Goal: Task Accomplishment & Management: Manage account settings

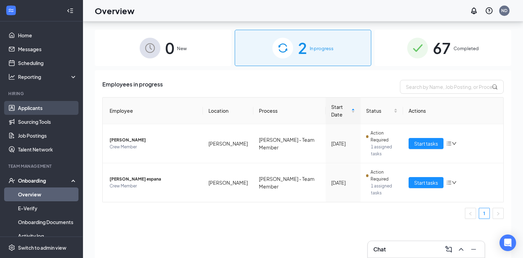
scroll to position [25, 0]
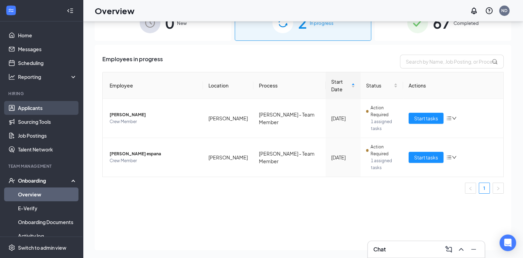
click at [53, 104] on link "Applicants" at bounding box center [47, 108] width 59 height 14
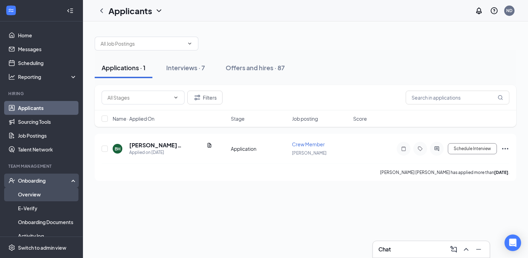
click at [26, 195] on link "Overview" at bounding box center [47, 194] width 59 height 14
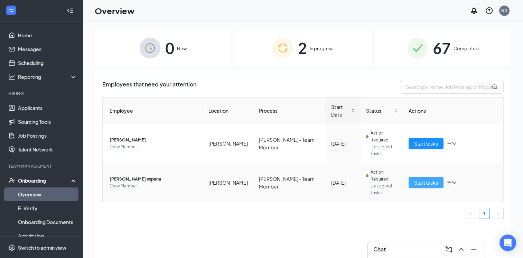
click at [435, 177] on button "Start tasks" at bounding box center [425, 182] width 35 height 11
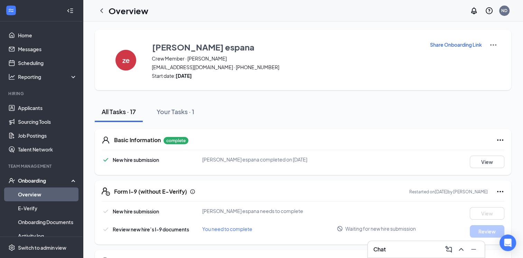
click at [452, 47] on p "Share Onboarding Link" at bounding box center [456, 44] width 52 height 7
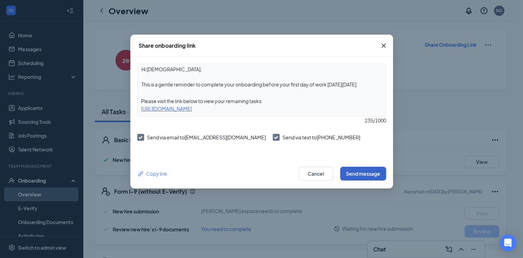
click at [363, 172] on button "Send message" at bounding box center [363, 174] width 46 height 14
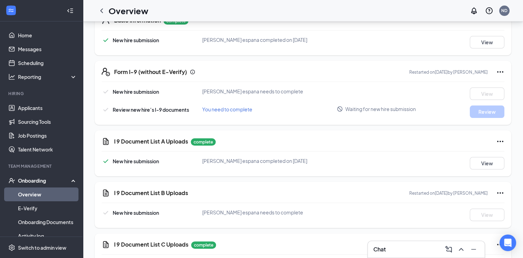
scroll to position [122, 0]
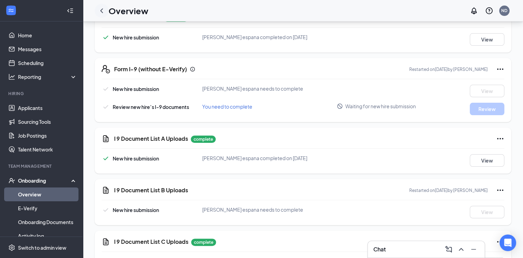
click at [102, 13] on icon "ChevronLeft" at bounding box center [101, 11] width 8 height 8
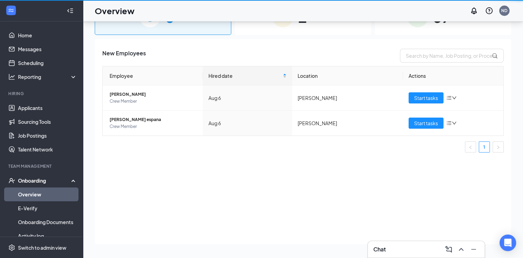
scroll to position [31, 0]
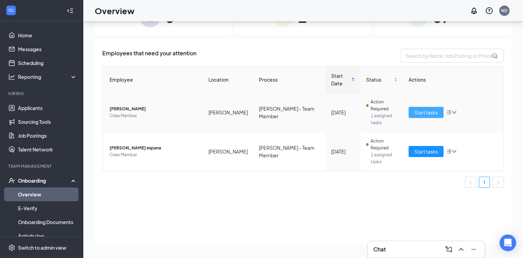
click at [425, 108] on span "Start tasks" at bounding box center [426, 112] width 24 height 8
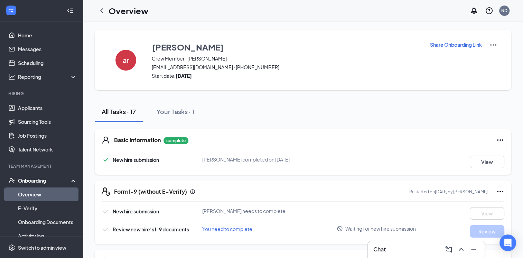
click at [442, 44] on p "Share Onboarding Link" at bounding box center [456, 44] width 52 height 7
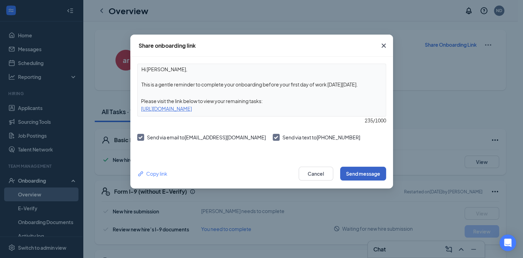
click at [357, 176] on button "Send message" at bounding box center [363, 174] width 46 height 14
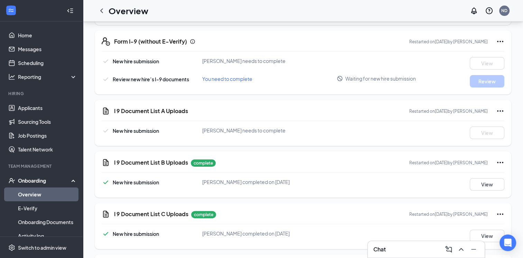
scroll to position [150, 0]
click at [95, 14] on div "Overview" at bounding box center [122, 11] width 54 height 14
click at [104, 11] on icon "ChevronLeft" at bounding box center [101, 11] width 8 height 8
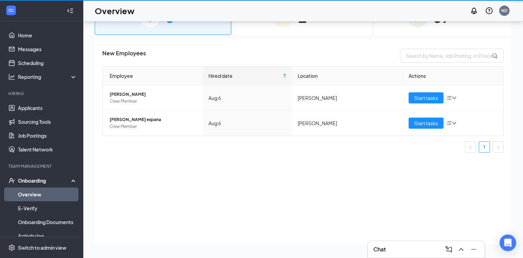
scroll to position [31, 0]
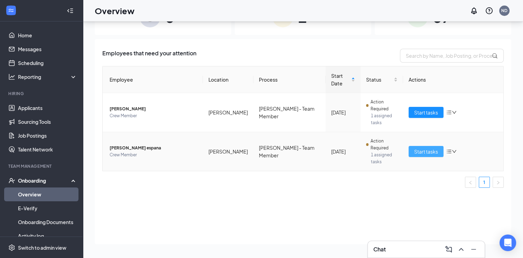
click at [433, 148] on span "Start tasks" at bounding box center [426, 152] width 24 height 8
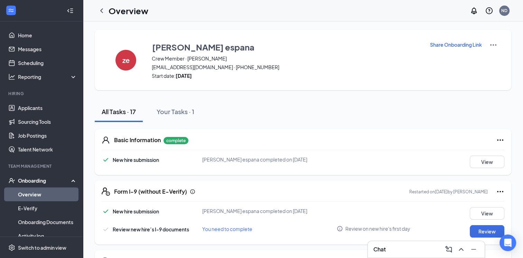
click at [109, 11] on h1 "Overview" at bounding box center [128, 11] width 40 height 12
drag, startPoint x: 103, startPoint y: 11, endPoint x: 109, endPoint y: 11, distance: 5.9
click at [109, 11] on h1 "Overview" at bounding box center [128, 11] width 40 height 12
click at [99, 10] on icon "ChevronLeft" at bounding box center [101, 11] width 8 height 8
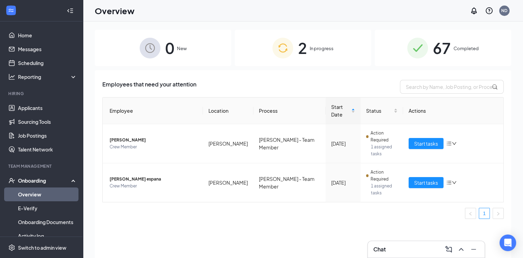
click at [301, 41] on span "2" at bounding box center [302, 48] width 9 height 24
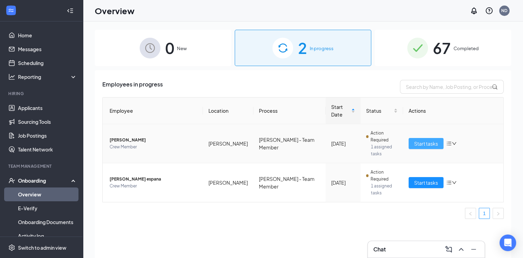
click at [427, 140] on span "Start tasks" at bounding box center [426, 144] width 24 height 8
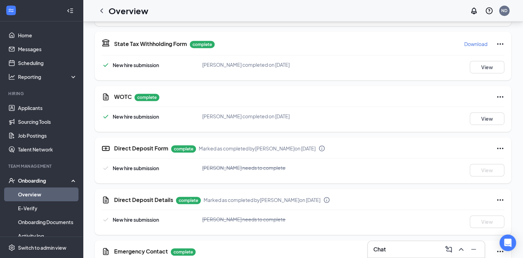
scroll to position [427, 0]
click at [502, 145] on icon "Ellipses" at bounding box center [500, 148] width 8 height 8
click at [449, 194] on div "Direct Deposit Details complete Marked as completed by David Jacko on Aug 15, 2…" at bounding box center [303, 212] width 416 height 46
click at [501, 148] on icon "Ellipses" at bounding box center [500, 148] width 8 height 8
click at [483, 163] on span "Mark as incomplete" at bounding box center [472, 161] width 44 height 7
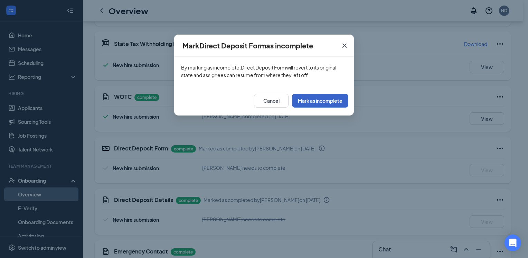
click at [341, 104] on button "Mark as incomplete" at bounding box center [320, 101] width 56 height 14
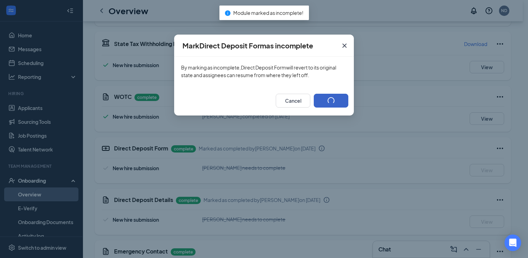
click at [316, 97] on button "button" at bounding box center [331, 101] width 35 height 14
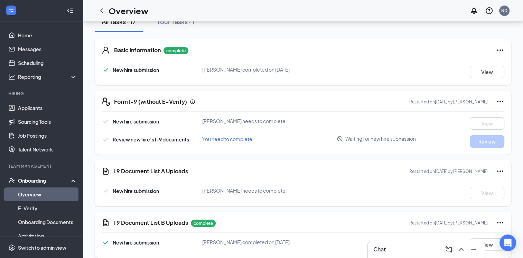
scroll to position [91, 0]
click at [105, 10] on icon "ChevronLeft" at bounding box center [101, 11] width 8 height 8
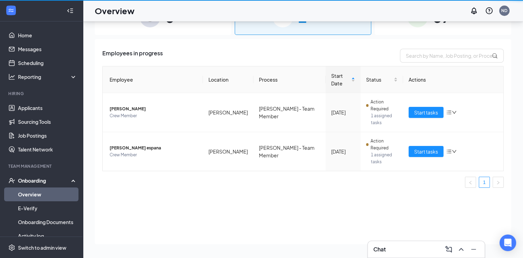
scroll to position [31, 0]
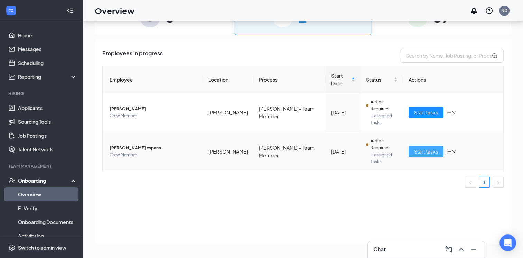
click at [434, 148] on span "Start tasks" at bounding box center [426, 152] width 24 height 8
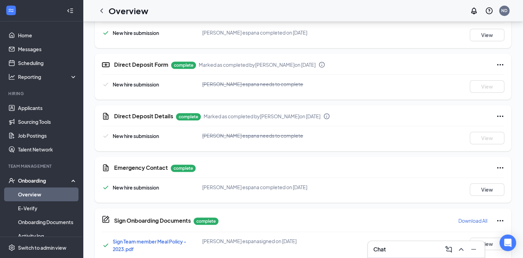
scroll to position [511, 0]
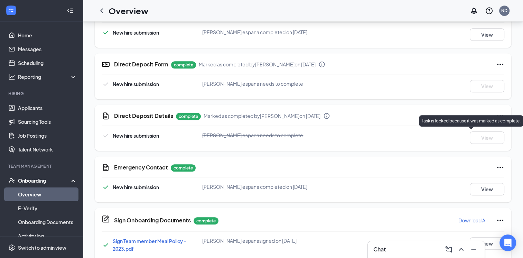
click at [502, 116] on div "Task is locked because it was marked as complete." at bounding box center [471, 120] width 104 height 11
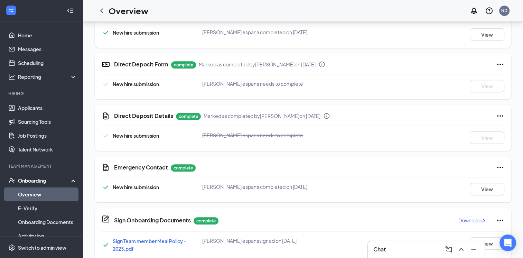
click at [500, 113] on icon "Ellipses" at bounding box center [500, 116] width 8 height 8
click at [481, 144] on span "Mark as incomplete" at bounding box center [472, 143] width 44 height 7
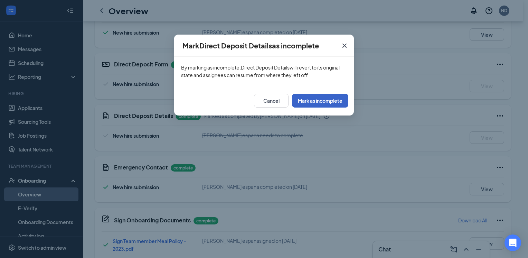
click at [306, 101] on button "Mark as incomplete" at bounding box center [320, 101] width 56 height 14
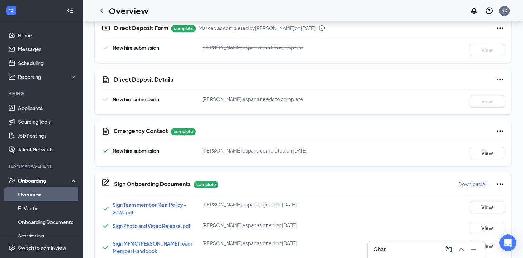
scroll to position [548, 0]
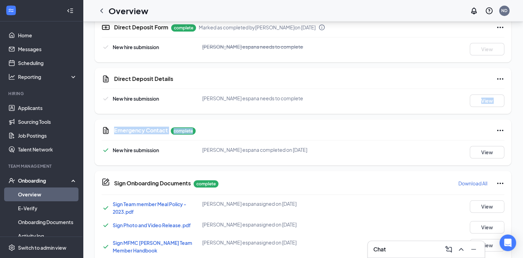
drag, startPoint x: 377, startPoint y: 113, endPoint x: 367, endPoint y: 145, distance: 34.3
click at [496, 93] on div "Direct Deposit Details New hire submission zulema espana needs to complete View" at bounding box center [303, 91] width 416 height 46
click at [502, 76] on icon "Ellipses" at bounding box center [500, 79] width 8 height 8
drag, startPoint x: 490, startPoint y: 91, endPoint x: 502, endPoint y: 107, distance: 20.5
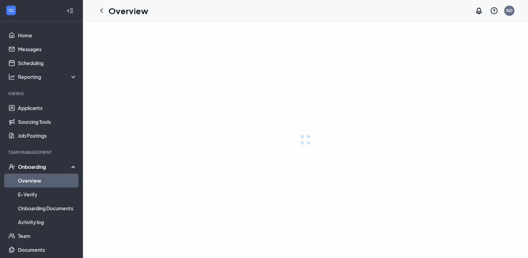
click at [292, 119] on div at bounding box center [305, 139] width 445 height 236
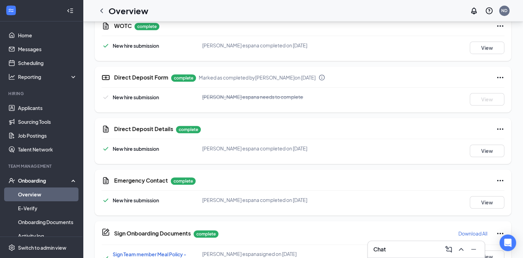
scroll to position [497, 0]
click at [488, 146] on button "View" at bounding box center [487, 151] width 35 height 12
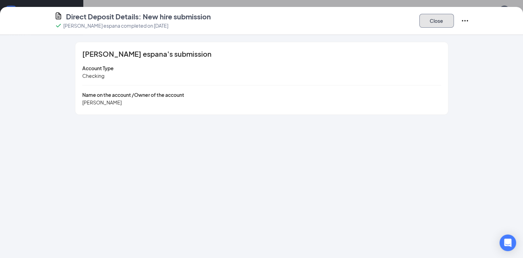
click at [435, 21] on button "Close" at bounding box center [436, 21] width 35 height 14
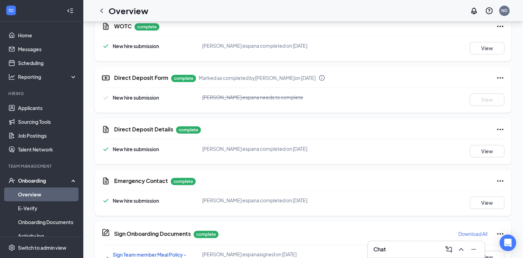
click at [497, 127] on icon "Ellipses" at bounding box center [500, 129] width 8 height 8
click at [484, 142] on span "Restart" at bounding box center [486, 142] width 17 height 7
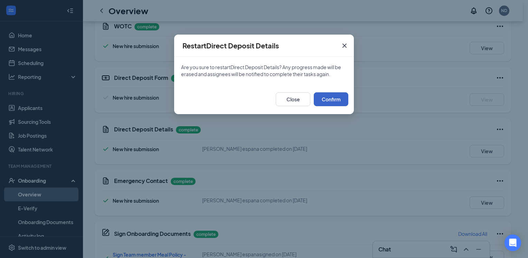
click at [323, 99] on button "Confirm" at bounding box center [331, 99] width 35 height 14
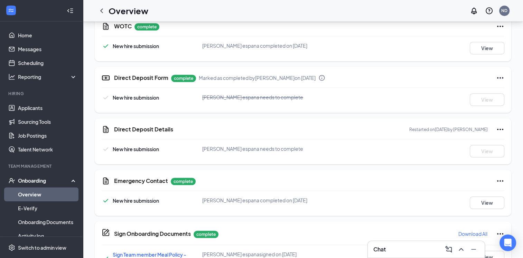
scroll to position [421, 0]
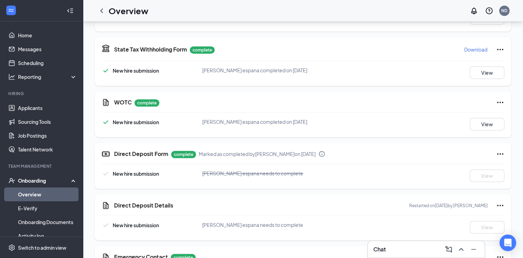
click at [503, 154] on icon "Ellipses" at bounding box center [500, 154] width 8 height 8
click at [497, 150] on icon "Ellipses" at bounding box center [500, 154] width 8 height 8
click at [497, 151] on icon "Ellipses" at bounding box center [500, 154] width 8 height 8
click at [493, 171] on button "Mark as incomplete" at bounding box center [471, 167] width 55 height 11
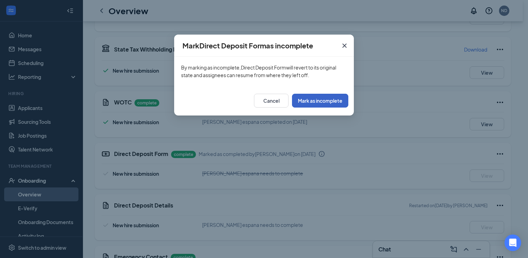
click at [318, 105] on button "Mark as incomplete" at bounding box center [320, 101] width 56 height 14
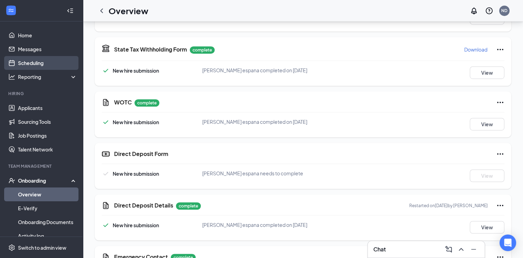
click at [29, 60] on link "Scheduling" at bounding box center [47, 63] width 59 height 14
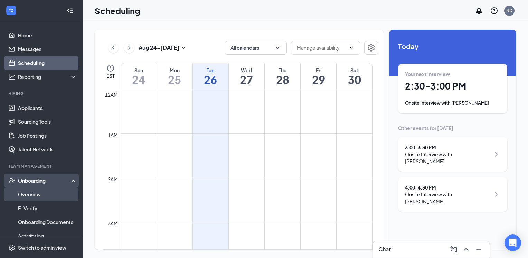
click at [36, 194] on link "Overview" at bounding box center [47, 194] width 59 height 14
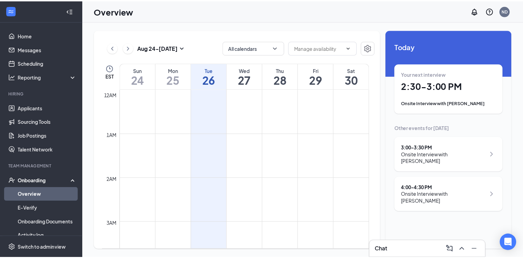
scroll to position [340, 0]
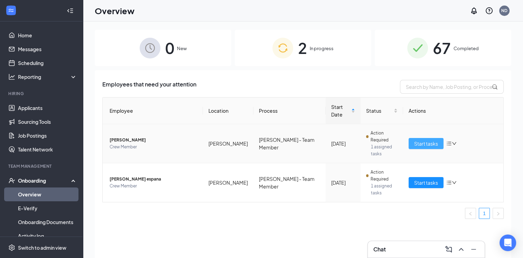
click at [424, 140] on span "Start tasks" at bounding box center [426, 144] width 24 height 8
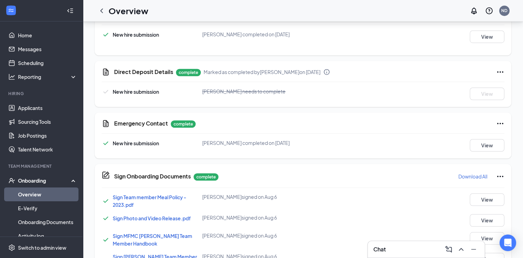
scroll to position [26, 0]
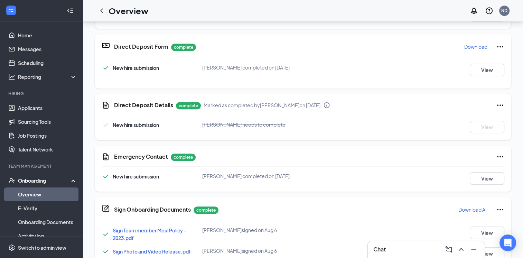
click at [497, 104] on icon "Ellipses" at bounding box center [500, 104] width 6 height 1
click at [464, 134] on span "Mark as incomplete" at bounding box center [467, 133] width 44 height 7
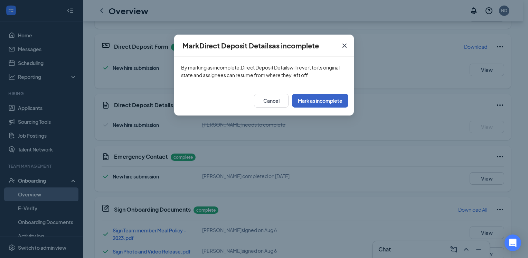
click at [307, 100] on button "Mark as incomplete" at bounding box center [320, 101] width 56 height 14
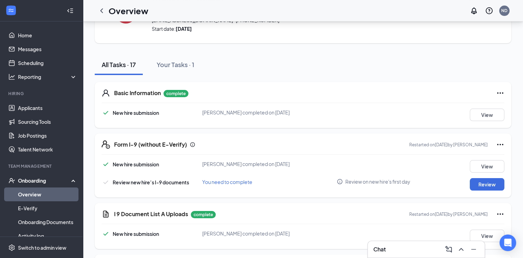
scroll to position [0, 0]
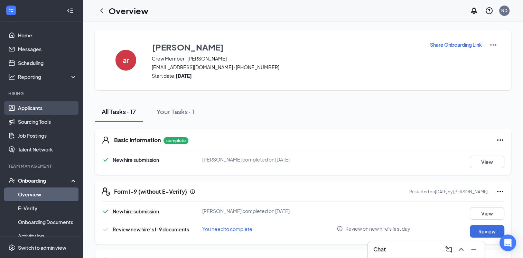
click at [22, 106] on link "Applicants" at bounding box center [47, 108] width 59 height 14
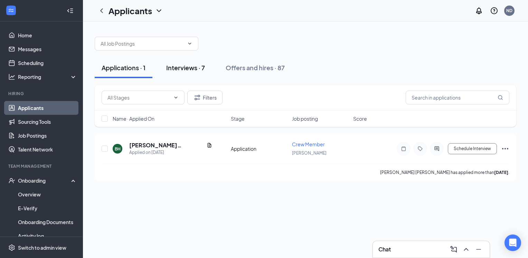
click at [187, 65] on div "Interviews · 7" at bounding box center [185, 67] width 39 height 9
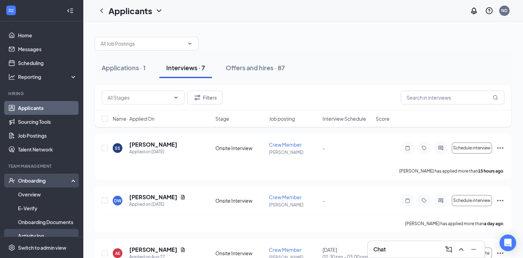
click at [22, 233] on link "Activity log" at bounding box center [47, 236] width 59 height 14
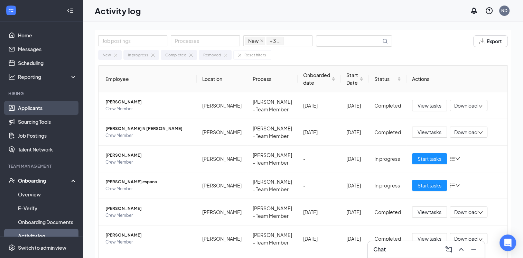
click at [26, 108] on link "Applicants" at bounding box center [47, 108] width 59 height 14
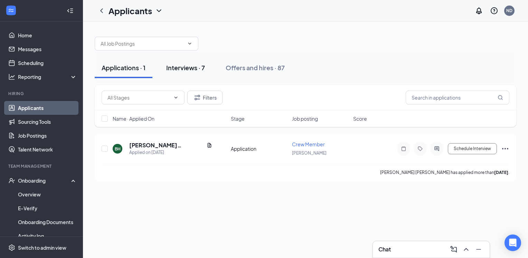
click at [201, 66] on div "Interviews · 7" at bounding box center [185, 67] width 39 height 9
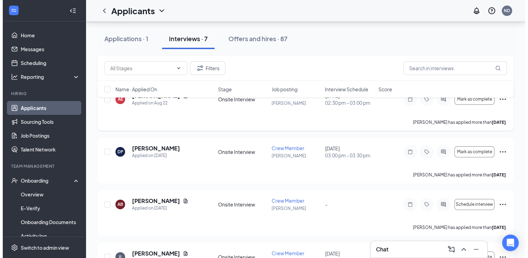
scroll to position [126, 0]
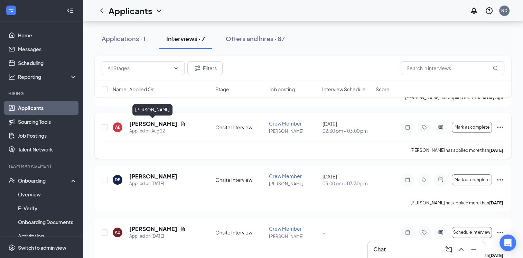
click at [138, 121] on h5 "[PERSON_NAME]" at bounding box center [153, 124] width 48 height 8
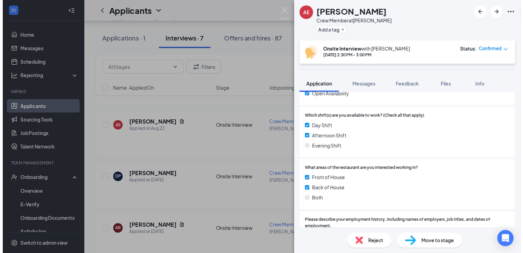
scroll to position [315, 0]
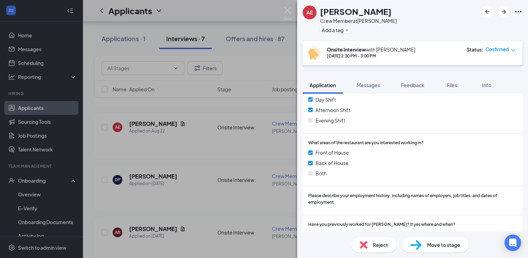
click at [366, 110] on div "Afternoon Shift" at bounding box center [412, 110] width 209 height 8
click at [237, 184] on div "[PERSON_NAME] Crew Member at [PERSON_NAME] Add a tag Onsite Interview with [PER…" at bounding box center [264, 129] width 528 height 258
click at [155, 123] on h5 "[PERSON_NAME]" at bounding box center [153, 124] width 48 height 8
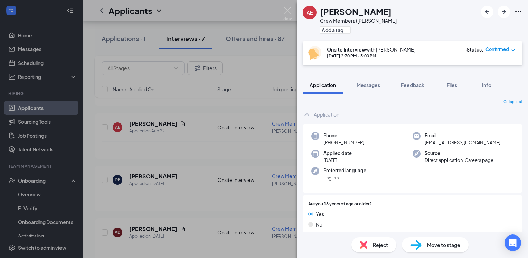
click at [122, 123] on div "[PERSON_NAME] Crew Member at [PERSON_NAME] Add a tag Onsite Interview with [PER…" at bounding box center [264, 129] width 528 height 258
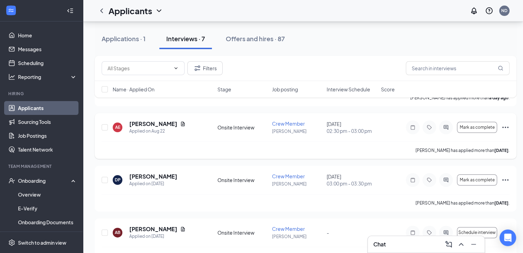
click at [123, 113] on div "[PERSON_NAME] Applied on [DATE] Onsite Interview Crew Member [PERSON_NAME] [DAT…" at bounding box center [305, 136] width 421 height 46
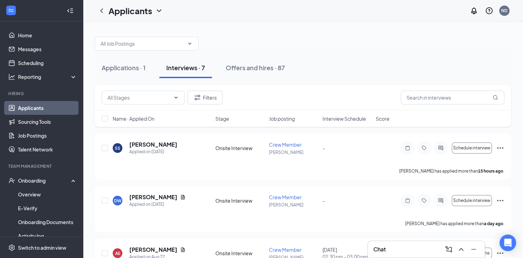
click at [35, 110] on link "Applicants" at bounding box center [47, 108] width 59 height 14
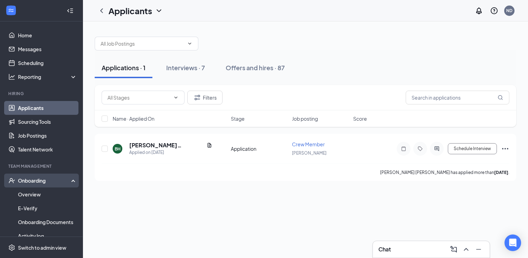
click at [43, 180] on div "Onboarding" at bounding box center [44, 180] width 53 height 7
drag, startPoint x: 43, startPoint y: 180, endPoint x: 43, endPoint y: 187, distance: 6.9
click at [43, 187] on li "Onboarding Overview E-Verify Onboarding Documents Activity log" at bounding box center [41, 207] width 83 height 69
click at [43, 187] on link "Overview" at bounding box center [47, 194] width 59 height 14
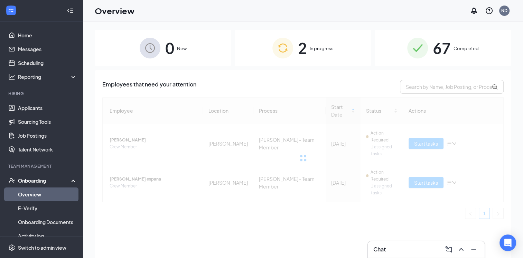
click at [319, 41] on div "2 In progress" at bounding box center [303, 48] width 136 height 36
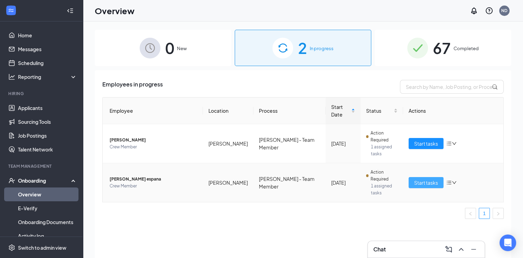
click at [433, 179] on span "Start tasks" at bounding box center [426, 183] width 24 height 8
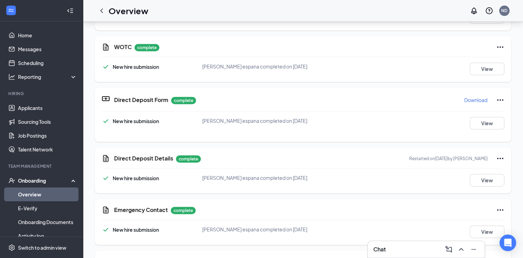
scroll to position [312, 0]
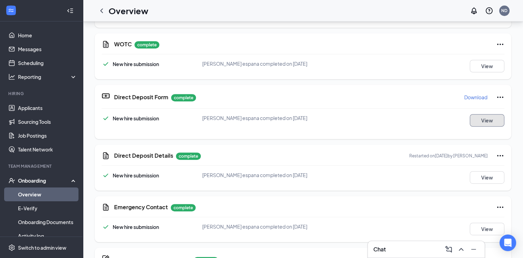
click at [482, 119] on button "View" at bounding box center [487, 120] width 35 height 12
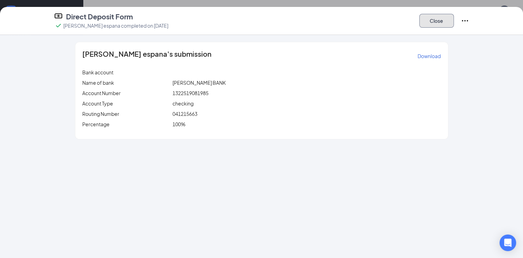
click at [438, 22] on button "Close" at bounding box center [436, 21] width 35 height 14
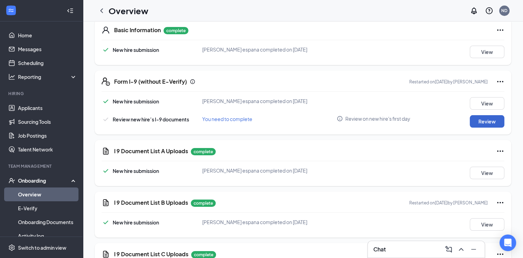
scroll to position [110, 0]
click at [482, 218] on button "View" at bounding box center [487, 224] width 35 height 12
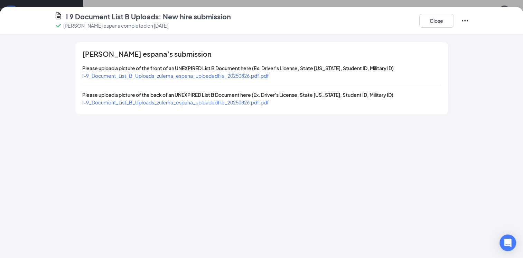
click at [183, 73] on span "I-9_Document_List_B_Uploads_zulema_espana_uploadedfile_20250826.pdf.pdf" at bounding box center [175, 76] width 187 height 6
click at [203, 102] on span "I-9_Document_List_B_Uploads_zulema_espana_uploadedfile_20250826.pdf.pdf" at bounding box center [175, 102] width 187 height 6
click at [440, 19] on button "Close" at bounding box center [436, 21] width 35 height 14
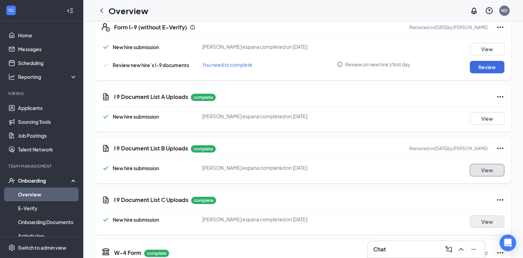
scroll to position [164, 0]
click at [484, 223] on button "View" at bounding box center [487, 221] width 35 height 12
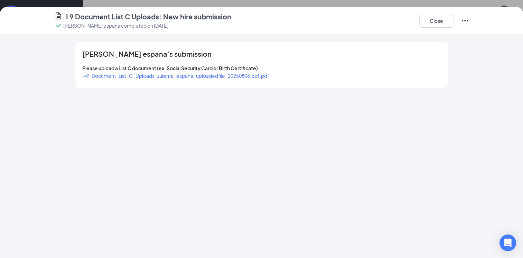
click at [109, 73] on span "I-9_Document_List_C_Uploads_zulema_espana_uploadedfile_20250806.pdf.pdf" at bounding box center [175, 76] width 187 height 6
click at [439, 25] on button "Close" at bounding box center [436, 21] width 35 height 14
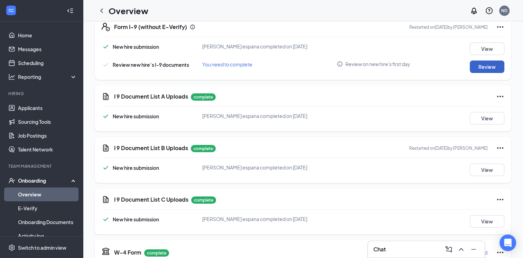
click at [480, 65] on button "Review" at bounding box center [487, 66] width 35 height 12
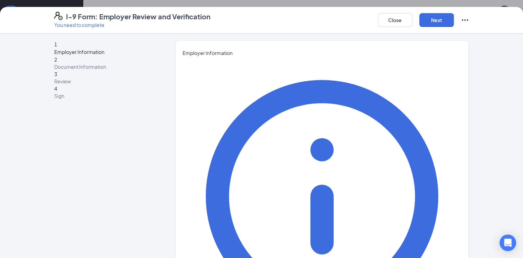
type input "[PERSON_NAME]"
type input "GM"
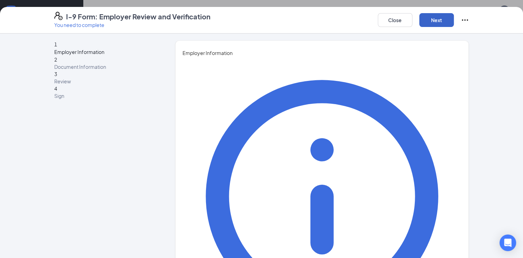
click at [438, 21] on button "Next" at bounding box center [436, 20] width 35 height 14
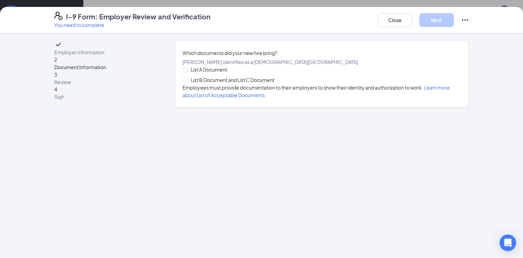
click at [198, 84] on span "List B Document and List C Document" at bounding box center [232, 80] width 89 height 8
click at [187, 82] on input "List B Document and List C Document" at bounding box center [184, 79] width 5 height 5
radio input "true"
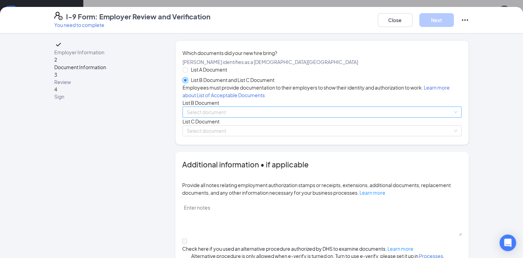
click at [216, 117] on span at bounding box center [320, 112] width 266 height 10
click at [216, 136] on div "List A Document List B Document and List C Document Employees must provide docu…" at bounding box center [321, 101] width 279 height 70
click at [225, 117] on input "search" at bounding box center [320, 112] width 266 height 10
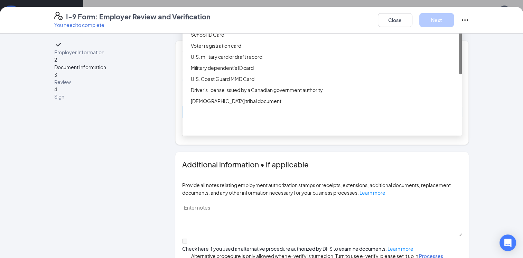
click at [228, 29] on div "ID Card issued by federal, state, or local government agency" at bounding box center [321, 23] width 279 height 11
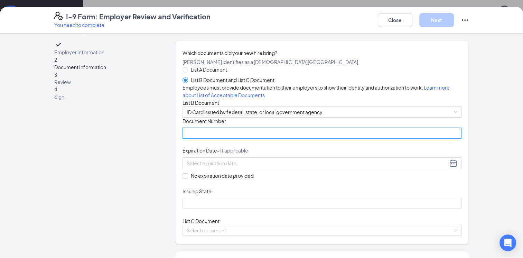
click at [218, 139] on input "Document Number" at bounding box center [321, 132] width 279 height 11
type input "VM969461"
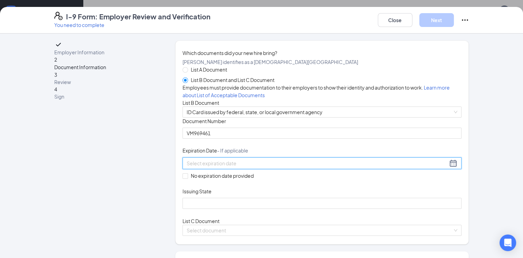
click at [296, 167] on div at bounding box center [322, 163] width 271 height 8
click at [270, 230] on button "button" at bounding box center [270, 231] width 8 height 14
click at [193, 232] on span "button" at bounding box center [193, 231] width 3 height 3
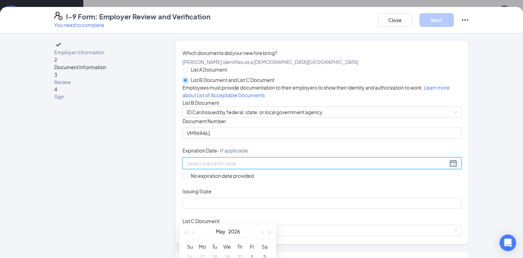
type input "[DATE]"
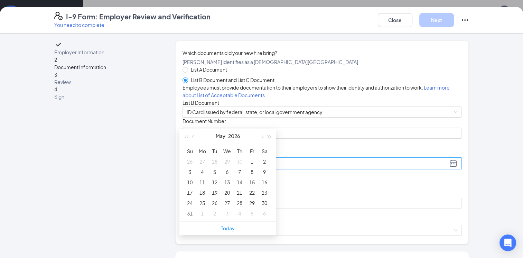
scroll to position [186, 0]
type input "[DATE]"
click at [214, 202] on div "26" at bounding box center [214, 201] width 8 height 8
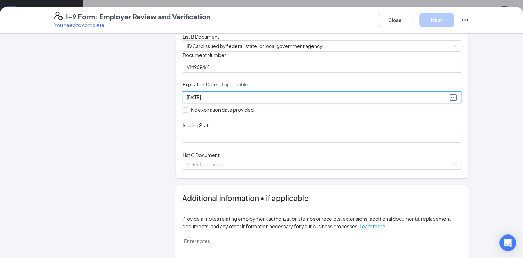
scroll to position [76, 0]
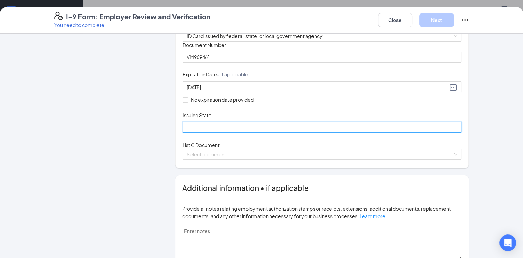
click at [212, 133] on input "Issuing State" at bounding box center [321, 127] width 279 height 11
type input "[US_STATE]"
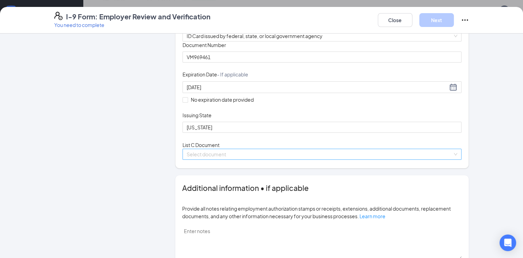
click at [241, 159] on input "search" at bounding box center [320, 154] width 266 height 10
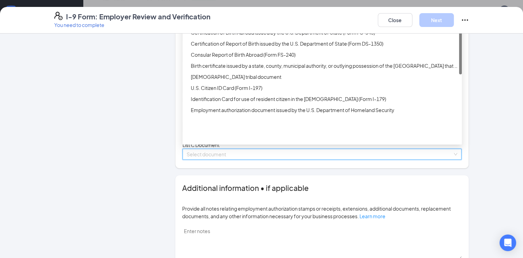
click at [234, 25] on div "Unrestricted Social Security Card" at bounding box center [324, 22] width 267 height 8
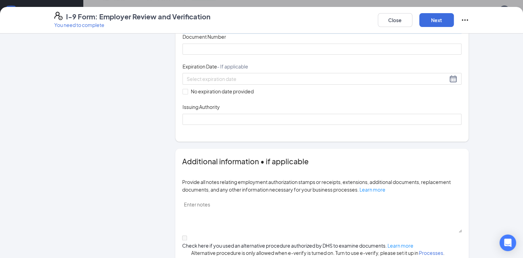
scroll to position [204, 0]
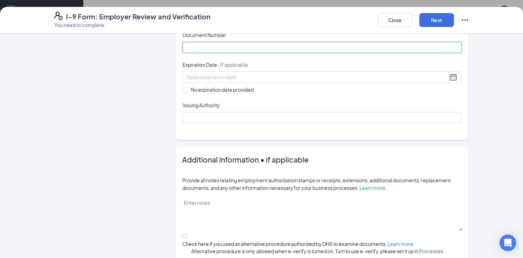
click at [202, 53] on input "Document Number" at bounding box center [321, 47] width 279 height 11
type input "642084752"
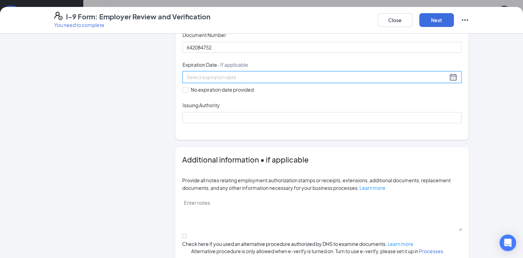
click at [224, 81] on input at bounding box center [317, 77] width 261 height 8
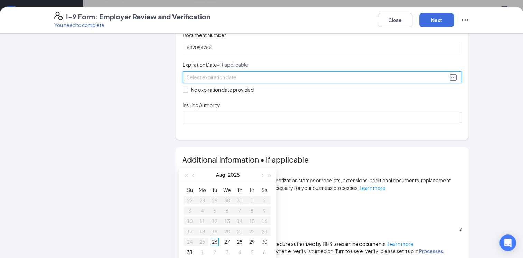
click at [229, 68] on span "- If applicable" at bounding box center [232, 64] width 31 height 6
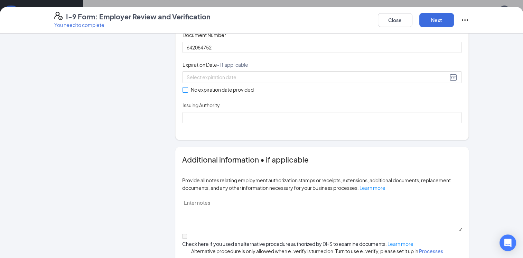
click at [188, 93] on span "No expiration date provided" at bounding box center [222, 90] width 68 height 8
click at [187, 92] on input "No expiration date provided" at bounding box center [184, 89] width 5 height 5
checkbox input "true"
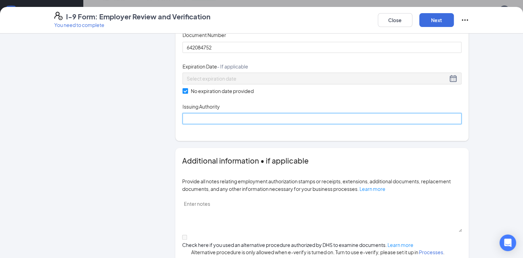
click at [207, 124] on input "Issuing Authority" at bounding box center [321, 118] width 279 height 11
type input "Social Security Administration"
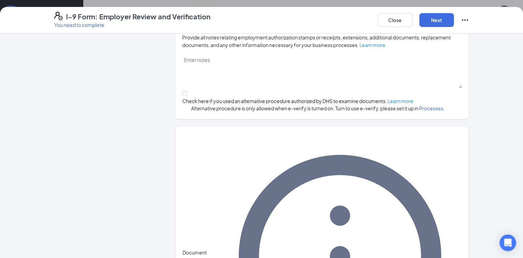
scroll to position [363, 0]
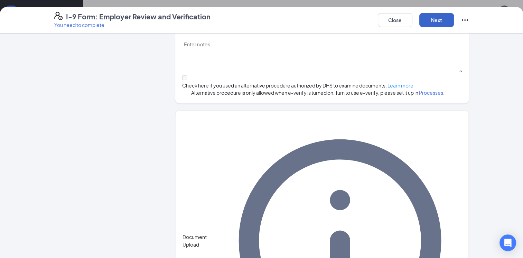
click at [431, 22] on button "Next" at bounding box center [436, 20] width 35 height 14
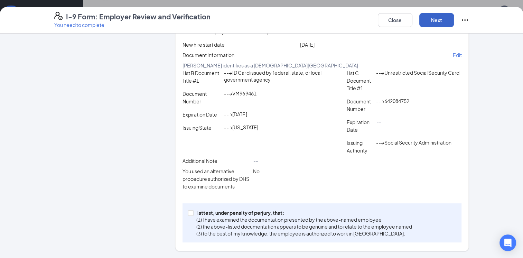
scroll to position [291, 0]
click at [202, 233] on p "(3) to the best of my knowledge, the employee is authorized to work in [GEOGRAP…" at bounding box center [304, 233] width 216 height 7
click at [193, 215] on input "I attest, under penalty of [PERSON_NAME], that: (1) I have examined the documen…" at bounding box center [190, 212] width 5 height 5
checkbox input "true"
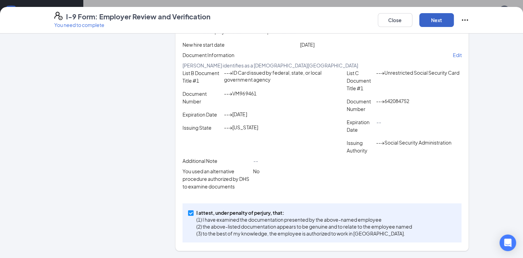
click at [439, 17] on button "Next" at bounding box center [436, 20] width 35 height 14
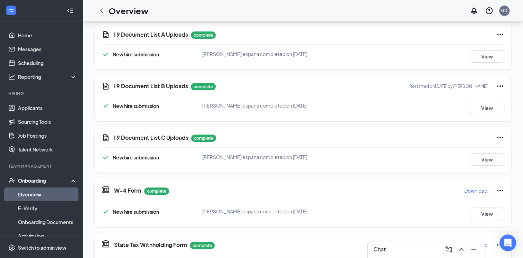
scroll to position [0, 0]
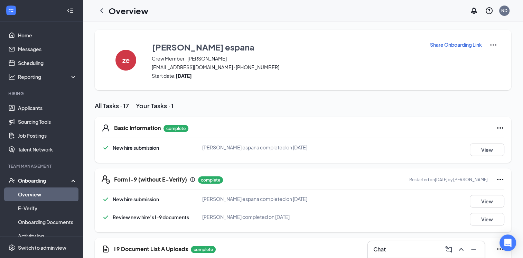
click at [45, 192] on link "Overview" at bounding box center [47, 194] width 59 height 14
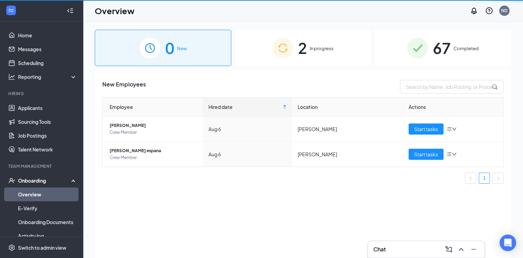
drag, startPoint x: 45, startPoint y: 192, endPoint x: 319, endPoint y: 51, distance: 307.8
click at [319, 51] on div "Home Messages Scheduling Reporting Hiring Applicants Sourcing Tools Job Posting…" at bounding box center [261, 144] width 523 height 289
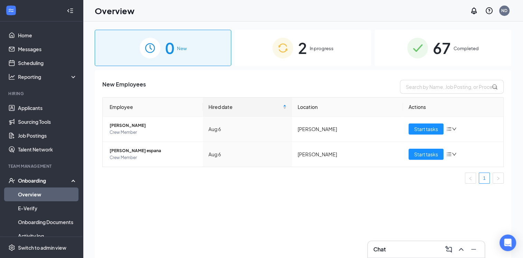
click at [308, 49] on div "2 In progress" at bounding box center [303, 48] width 136 height 36
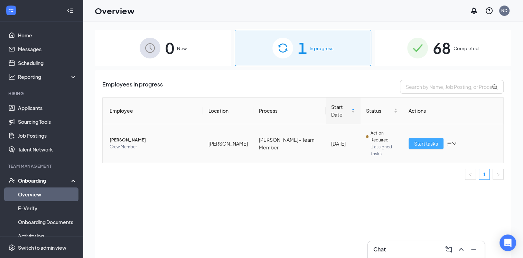
click at [419, 140] on span "Start tasks" at bounding box center [426, 144] width 24 height 8
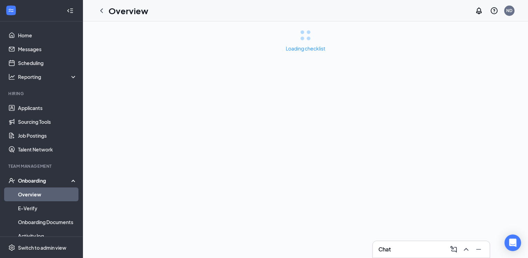
drag, startPoint x: 225, startPoint y: 235, endPoint x: 402, endPoint y: 148, distance: 197.5
click at [402, 148] on div "Loading checklist" at bounding box center [305, 139] width 445 height 236
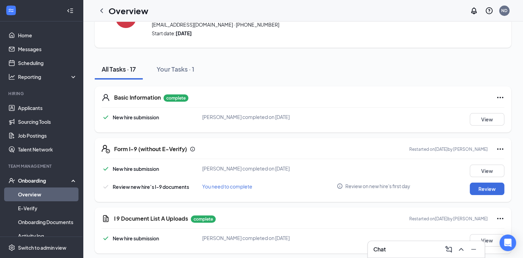
scroll to position [62, 0]
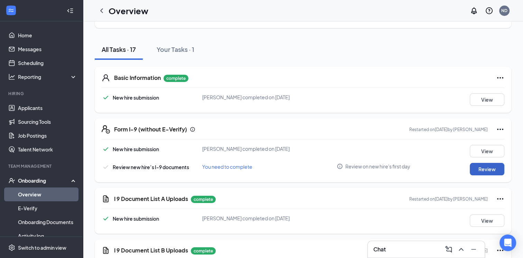
click at [478, 169] on button "Review" at bounding box center [487, 169] width 35 height 12
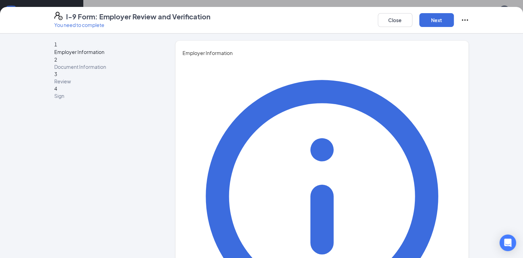
type input "A"
type input "[PERSON_NAME]"
type input "GM"
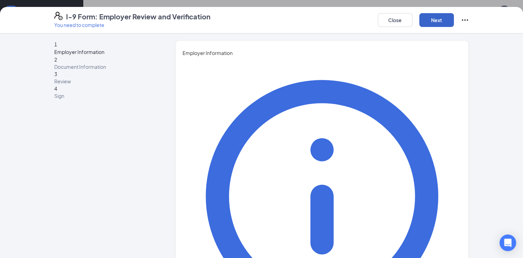
click at [431, 17] on button "Next" at bounding box center [436, 20] width 35 height 14
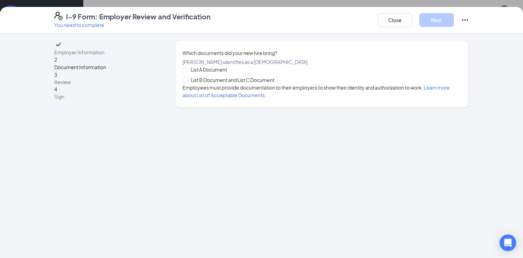
click at [236, 84] on span "List B Document and List C Document" at bounding box center [232, 80] width 89 height 8
click at [187, 82] on input "List B Document and List C Document" at bounding box center [184, 79] width 5 height 5
radio input "true"
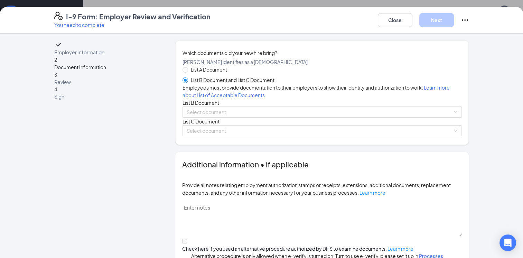
click at [206, 73] on span "List A Document" at bounding box center [209, 70] width 42 height 8
click at [187, 72] on input "List A Document" at bounding box center [184, 69] width 5 height 5
radio input "true"
radio input "false"
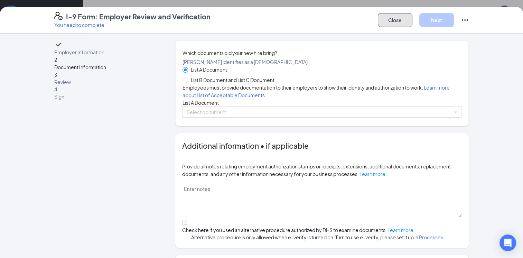
click at [387, 25] on button "Close" at bounding box center [395, 20] width 35 height 14
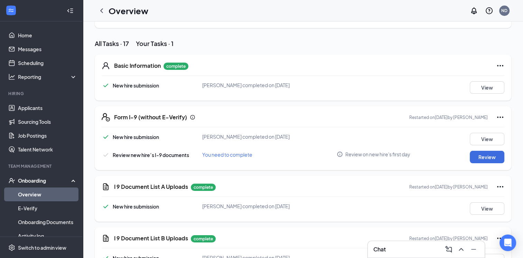
click at [484, 221] on div "I 9 Document List A Uploads complete Restarted on [DATE] by [PERSON_NAME] New h…" at bounding box center [303, 199] width 416 height 46
click at [483, 215] on button "View" at bounding box center [487, 208] width 35 height 12
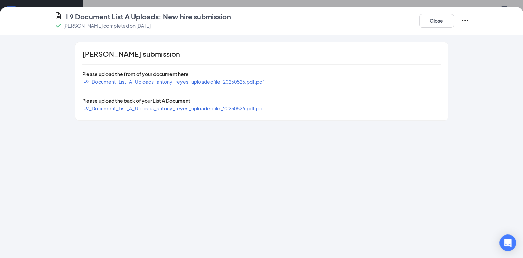
click at [126, 79] on span "I-9_Document_List_A_Uploads_antony_reyes_uploadedfile_20250826.pdf.pdf" at bounding box center [173, 81] width 182 height 6
click at [170, 108] on span "I-9_Document_List_A_Uploads_antony_reyes_uploadedfile_20250826.pdf.pdf" at bounding box center [173, 108] width 182 height 6
click at [440, 18] on button "Close" at bounding box center [436, 21] width 35 height 14
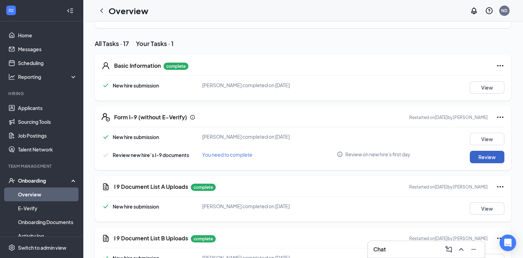
click at [480, 163] on button "Review" at bounding box center [487, 157] width 35 height 12
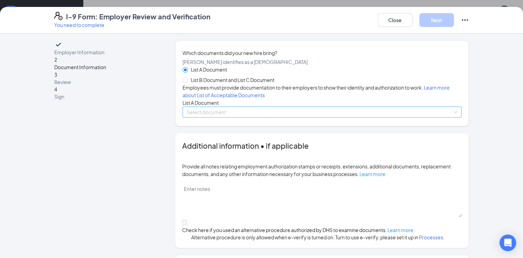
click at [210, 117] on input "search" at bounding box center [320, 112] width 266 height 10
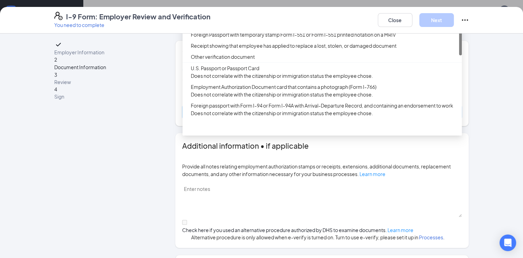
click at [210, 18] on div "[DEMOGRAPHIC_DATA] or Alien Registration Receipt Card (Form I-551)" at bounding box center [321, 12] width 279 height 11
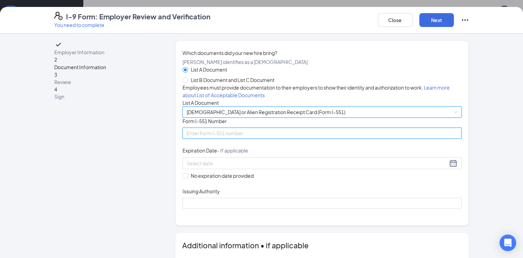
click at [219, 139] on input "Form I-551 Number" at bounding box center [321, 132] width 279 height 11
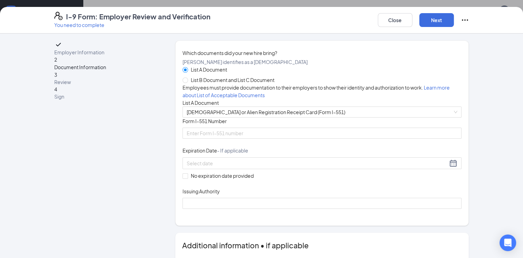
click at [324, 190] on div "Document Title [DEMOGRAPHIC_DATA] or Alien Registration Receipt Card (Form I-55…" at bounding box center [321, 162] width 279 height 91
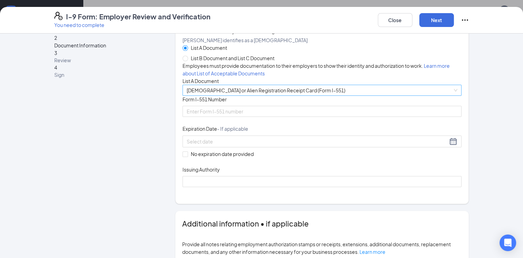
click at [258, 95] on span "[DEMOGRAPHIC_DATA] or Alien Registration Receipt Card (Form I-551)" at bounding box center [322, 90] width 271 height 10
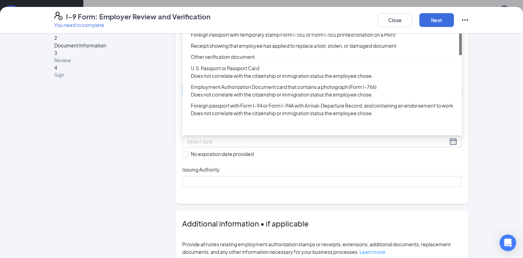
click at [240, 16] on div "[DEMOGRAPHIC_DATA] or Alien Registration Receipt Card (Form I-551)" at bounding box center [324, 13] width 267 height 8
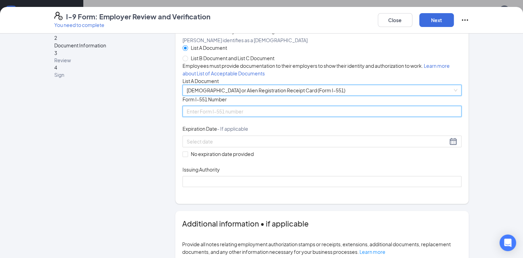
click at [229, 117] on input "Form I-551 Number" at bounding box center [321, 111] width 279 height 11
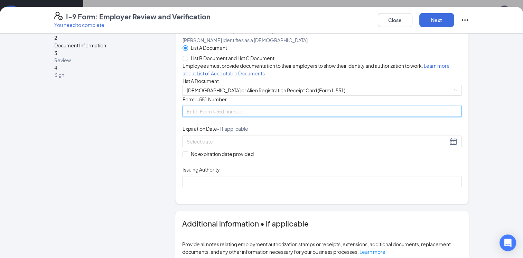
click at [234, 117] on input "Form I-551 Number" at bounding box center [321, 111] width 279 height 11
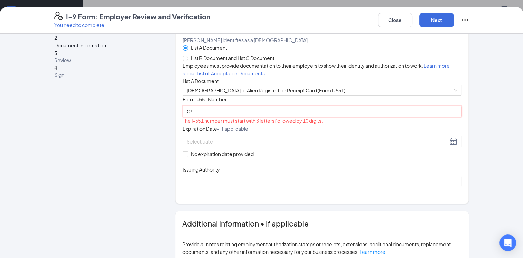
type input "C"
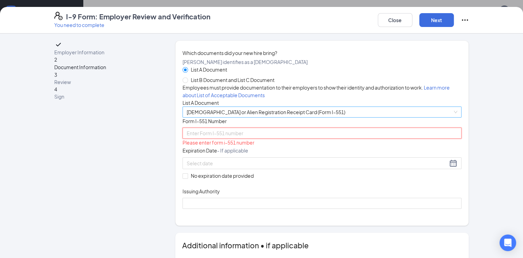
click at [229, 117] on span "[DEMOGRAPHIC_DATA] or Alien Registration Receipt Card (Form I-551)" at bounding box center [322, 112] width 271 height 10
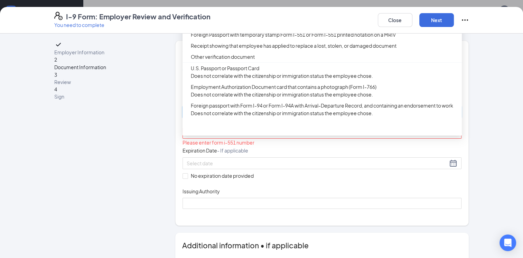
click at [207, 16] on div "[DEMOGRAPHIC_DATA] or Alien Registration Receipt Card (Form I-551)" at bounding box center [324, 13] width 267 height 8
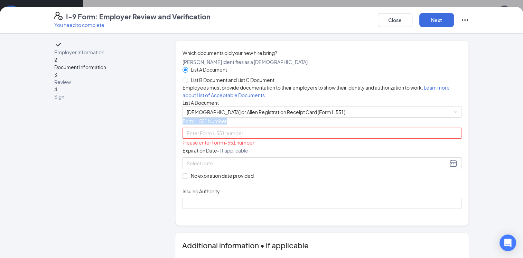
drag, startPoint x: 227, startPoint y: 173, endPoint x: 177, endPoint y: 172, distance: 50.1
click at [177, 172] on div "Which documents did your new hire bring? [PERSON_NAME] identifies as a [DEMOGRA…" at bounding box center [322, 132] width 294 height 185
copy span "Form I-551 Number"
click at [177, 172] on div "Which documents did your new hire bring? [PERSON_NAME] identifies as a [DEMOGRA…" at bounding box center [322, 132] width 294 height 185
click at [218, 139] on input "Form I-551 Number" at bounding box center [321, 132] width 279 height 11
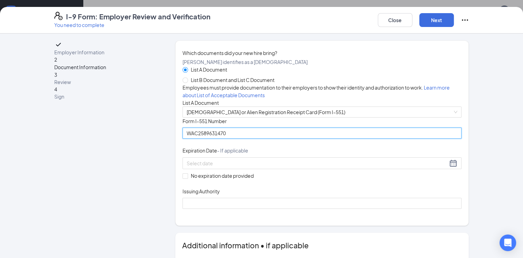
type input "WAC2589631470"
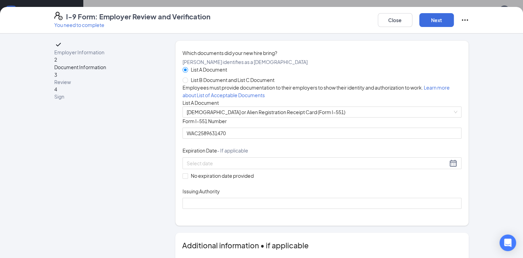
click at [206, 169] on div at bounding box center [321, 163] width 279 height 12
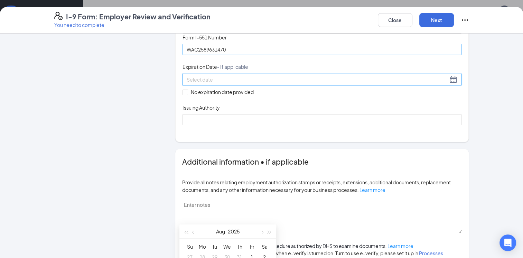
scroll to position [84, 0]
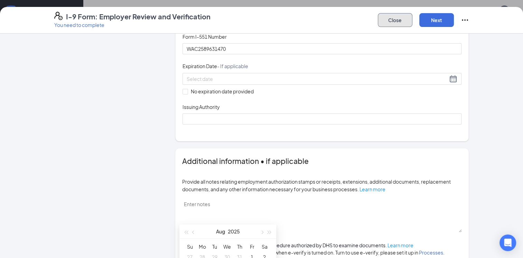
click at [395, 20] on button "Close" at bounding box center [395, 20] width 35 height 14
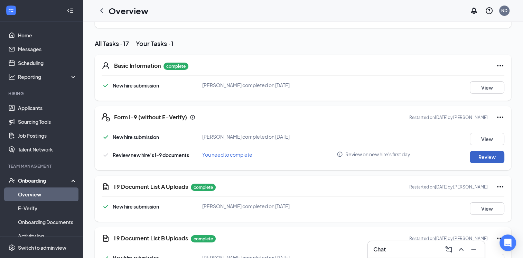
scroll to position [64, 0]
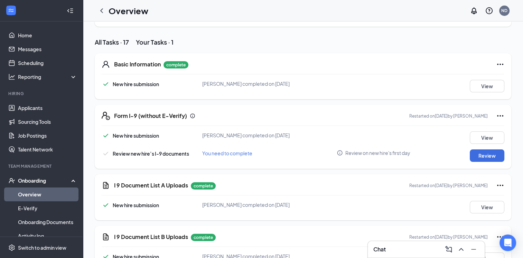
click at [485, 91] on div "Basic Information complete New hire submission [PERSON_NAME] completed on [DATE…" at bounding box center [303, 76] width 416 height 46
click at [470, 92] on button "View" at bounding box center [487, 86] width 35 height 12
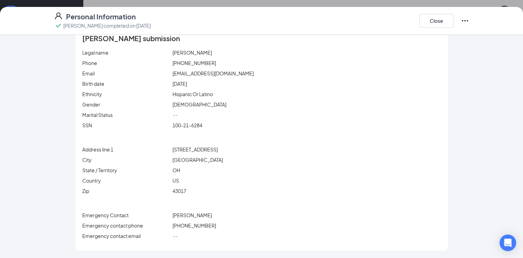
scroll to position [7, 0]
click at [332, 139] on div "Legal name [PERSON_NAME] Phone [PHONE_NUMBER] Email [EMAIL_ADDRESS][DOMAIN_NAME…" at bounding box center [261, 145] width 359 height 193
click at [335, 139] on div "Legal name [PERSON_NAME] Phone [PHONE_NUMBER] Email [EMAIL_ADDRESS][DOMAIN_NAME…" at bounding box center [261, 145] width 359 height 193
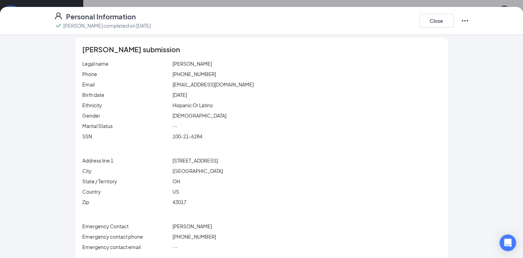
click at [102, 75] on p "Phone" at bounding box center [126, 74] width 88 height 8
click at [97, 75] on p "Phone" at bounding box center [126, 74] width 88 height 8
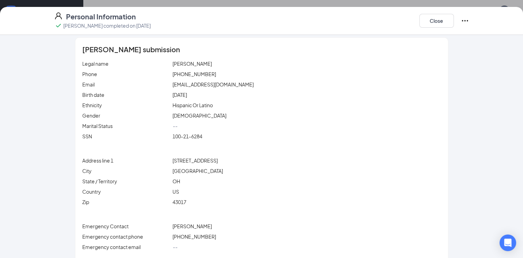
click at [167, 84] on div "Email" at bounding box center [126, 84] width 91 height 8
drag, startPoint x: 193, startPoint y: 84, endPoint x: 167, endPoint y: 84, distance: 25.6
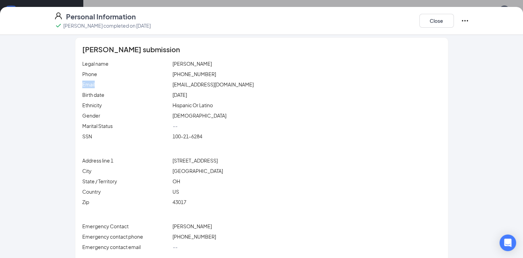
click at [167, 84] on div "Email" at bounding box center [126, 84] width 91 height 8
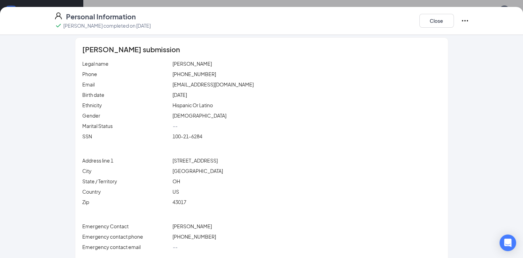
click at [167, 84] on div "Email" at bounding box center [126, 84] width 91 height 8
click at [157, 57] on div "[PERSON_NAME] submission Legal name [PERSON_NAME] Phone [PHONE_NUMBER] Email [E…" at bounding box center [261, 150] width 372 height 224
click at [436, 22] on button "Close" at bounding box center [436, 21] width 35 height 14
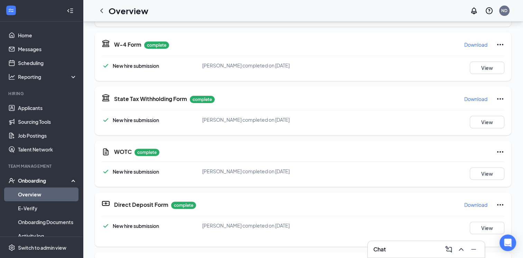
scroll to position [225, 0]
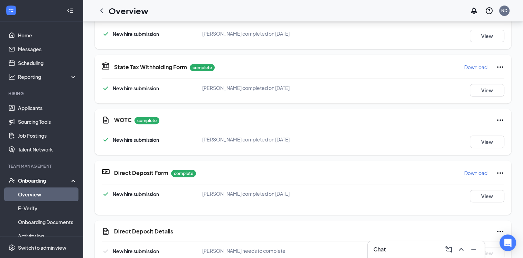
click at [496, 177] on icon "Ellipses" at bounding box center [500, 173] width 8 height 8
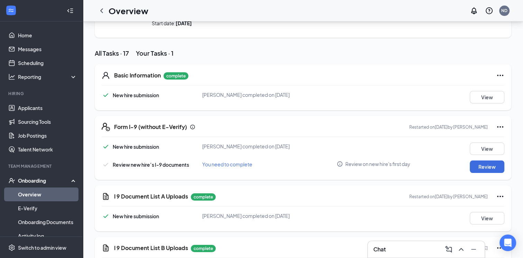
scroll to position [0, 0]
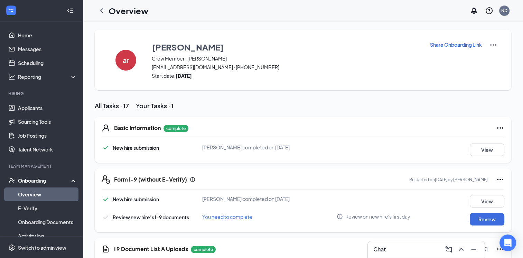
click at [456, 110] on div "All Tasks · 17 Your Tasks · 1" at bounding box center [303, 105] width 416 height 9
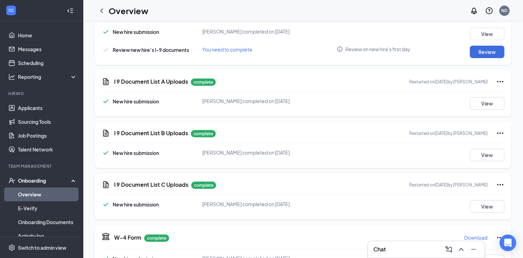
click at [44, 189] on link "Overview" at bounding box center [47, 194] width 59 height 14
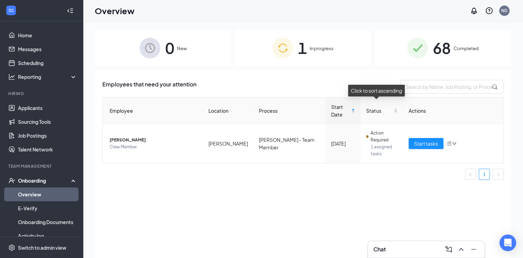
click at [309, 18] on div "Overview ND" at bounding box center [303, 10] width 440 height 21
click at [420, 52] on img at bounding box center [417, 48] width 21 height 21
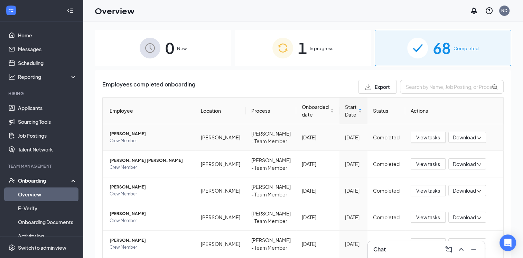
scroll to position [9, 0]
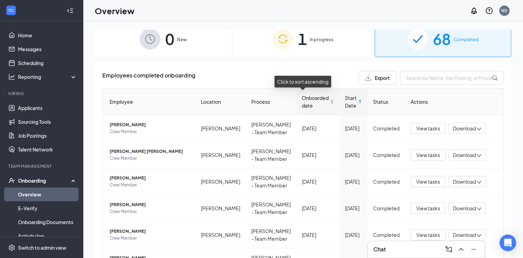
click at [303, 100] on span "Onboarded date" at bounding box center [315, 101] width 27 height 15
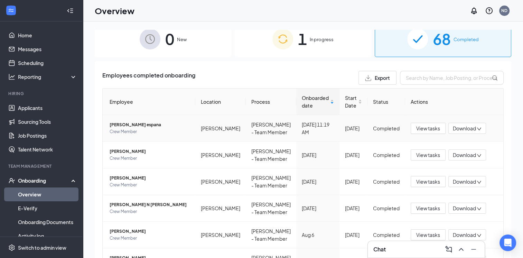
click at [126, 130] on span "Crew Member" at bounding box center [150, 131] width 80 height 7
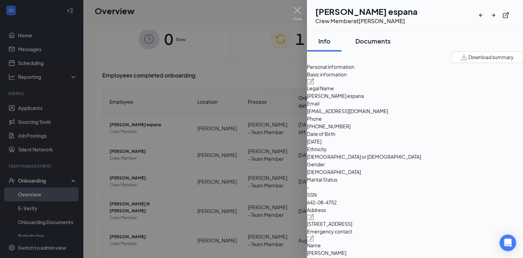
click at [375, 31] on button "Documents" at bounding box center [372, 41] width 49 height 21
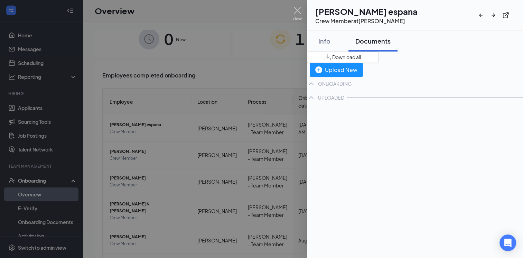
click at [389, 46] on button "Documents" at bounding box center [372, 41] width 49 height 21
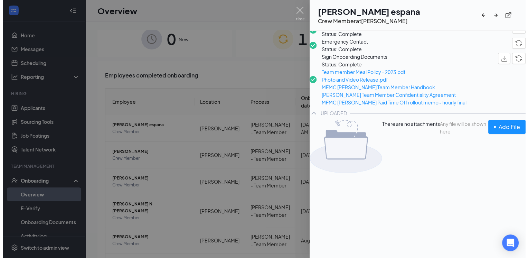
scroll to position [160, 0]
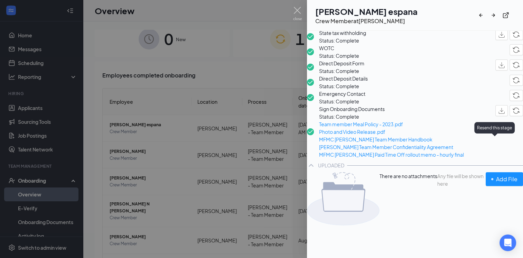
click at [512, 68] on img "button" at bounding box center [515, 65] width 7 height 6
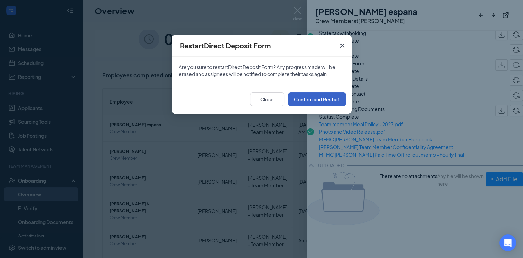
click at [326, 103] on button "Confirm and Restart" at bounding box center [317, 99] width 58 height 14
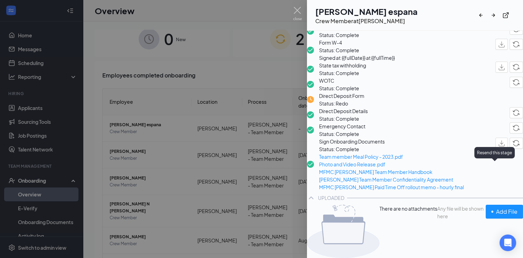
click at [512, 116] on img "button" at bounding box center [515, 113] width 7 height 6
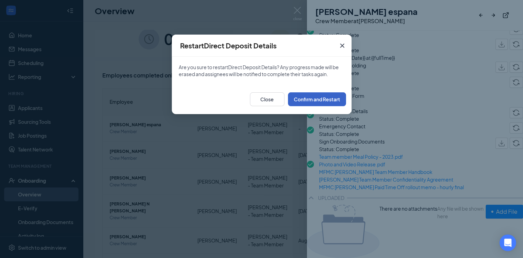
click at [313, 102] on button "Confirm and Restart" at bounding box center [317, 99] width 58 height 14
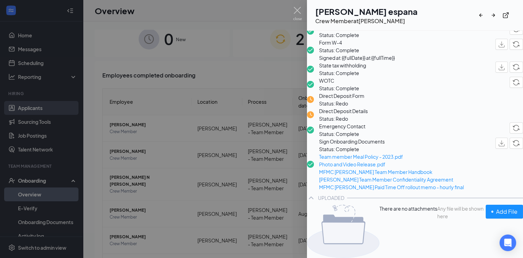
click at [169, 165] on div at bounding box center [261, 129] width 523 height 258
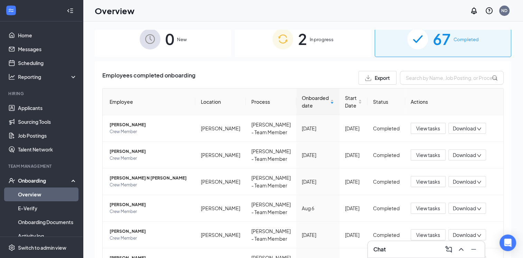
click at [29, 99] on li "Hiring Applicants Sourcing Tools Job Postings Talent Network" at bounding box center [41, 124] width 83 height 66
click at [33, 107] on link "Applicants" at bounding box center [47, 108] width 59 height 14
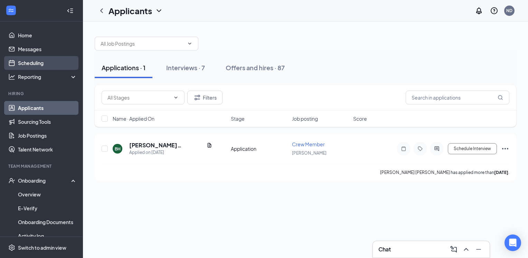
click at [34, 60] on link "Scheduling" at bounding box center [47, 63] width 59 height 14
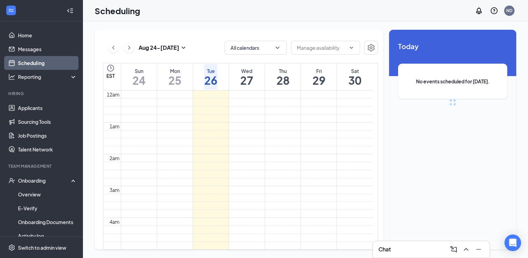
scroll to position [340, 0]
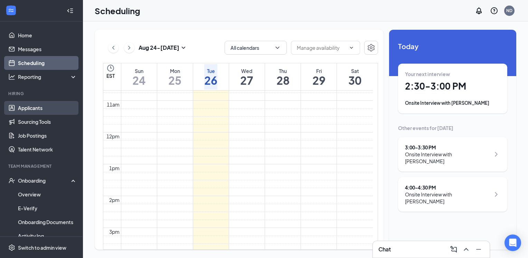
click at [46, 107] on link "Applicants" at bounding box center [47, 108] width 59 height 14
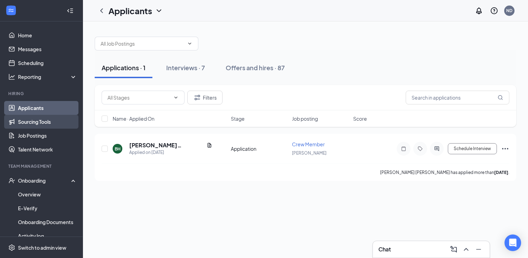
click at [56, 126] on link "Sourcing Tools" at bounding box center [47, 122] width 59 height 14
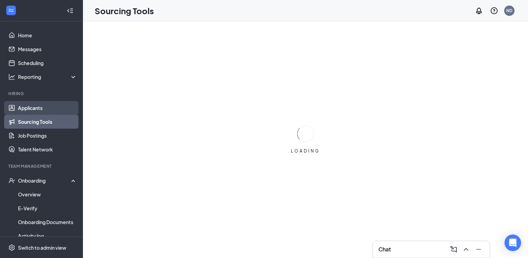
click at [52, 110] on link "Applicants" at bounding box center [47, 108] width 59 height 14
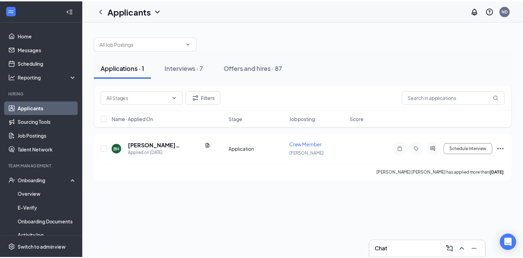
scroll to position [3, 0]
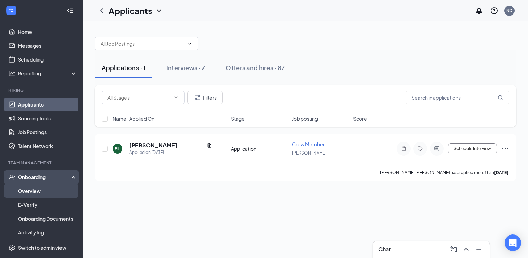
click at [37, 190] on link "Overview" at bounding box center [47, 191] width 59 height 14
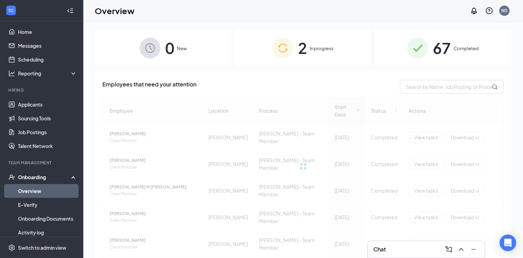
click at [304, 44] on span "2" at bounding box center [302, 48] width 9 height 24
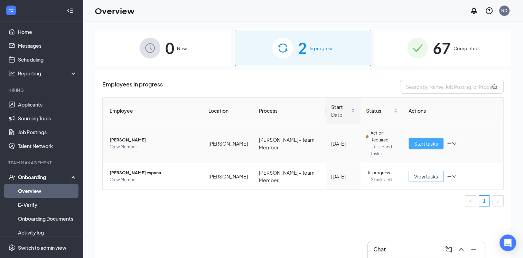
drag, startPoint x: 423, startPoint y: 154, endPoint x: 428, endPoint y: 133, distance: 21.3
click at [428, 133] on tbody "[PERSON_NAME] Crew Member [PERSON_NAME] [PERSON_NAME] - Team Member [DATE] Acti…" at bounding box center [303, 156] width 400 height 65
click at [430, 140] on span "Start tasks" at bounding box center [426, 144] width 24 height 8
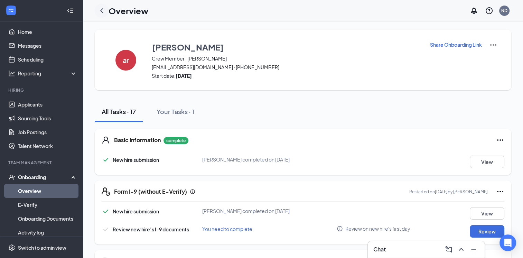
click at [97, 14] on div at bounding box center [102, 11] width 14 height 14
click at [103, 11] on icon "ChevronLeft" at bounding box center [101, 11] width 8 height 8
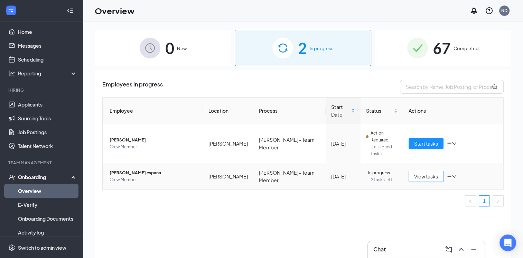
click at [425, 172] on span "View tasks" at bounding box center [426, 176] width 24 height 8
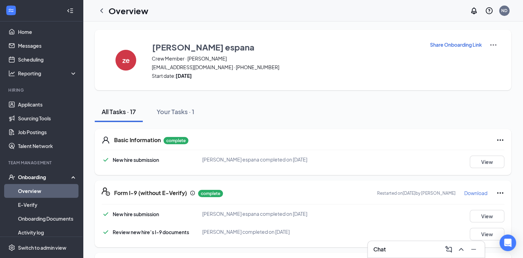
click at [444, 45] on p "Share Onboarding Link" at bounding box center [456, 44] width 52 height 7
type textarea "Hi [DEMOGRAPHIC_DATA], This is a gentle reminder to complete your onboarding be…"
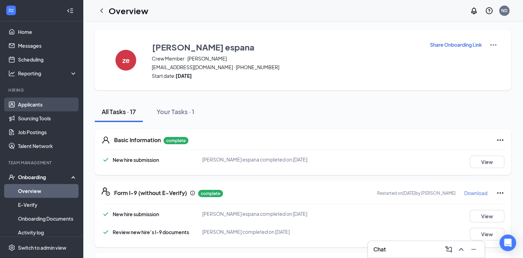
click at [28, 104] on link "Applicants" at bounding box center [47, 104] width 59 height 14
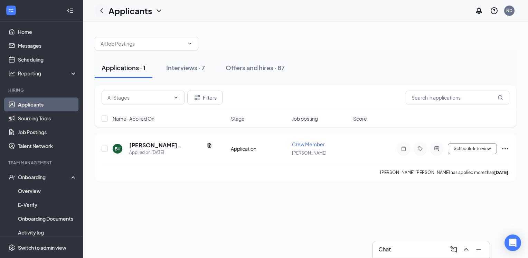
click at [101, 10] on icon "ChevronLeft" at bounding box center [101, 10] width 3 height 4
click at [101, 12] on icon "ChevronLeft" at bounding box center [101, 11] width 8 height 8
click at [33, 100] on link "Applicants" at bounding box center [47, 104] width 59 height 14
click at [176, 63] on div "Interviews · 7" at bounding box center [185, 67] width 39 height 9
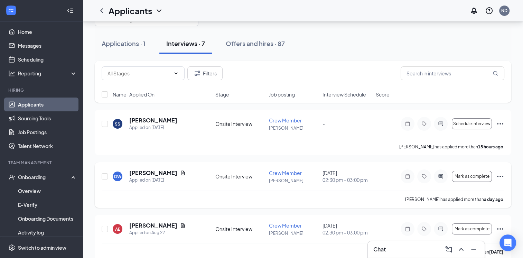
scroll to position [25, 0]
click at [503, 226] on icon "Ellipses" at bounding box center [500, 228] width 8 height 8
click at [509, 225] on div "[PERSON_NAME] Applied on [DATE] Onsite Interview Crew Member [PERSON_NAME] [DAT…" at bounding box center [303, 237] width 416 height 46
click at [481, 232] on button "Mark as complete" at bounding box center [472, 228] width 40 height 11
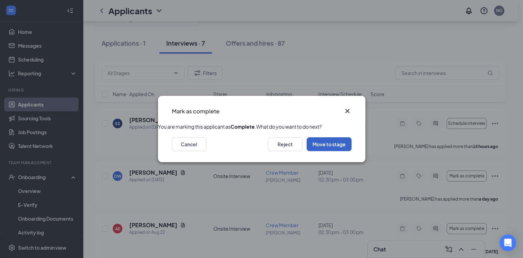
click at [323, 151] on button "Move to stage" at bounding box center [328, 144] width 45 height 14
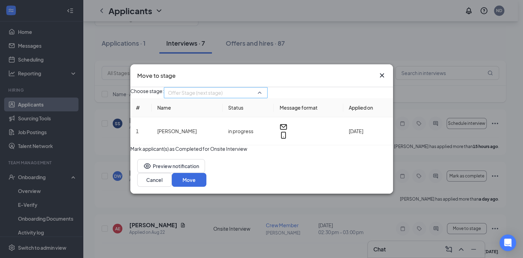
click at [222, 95] on span "Offer Stage (next stage)" at bounding box center [195, 92] width 55 height 10
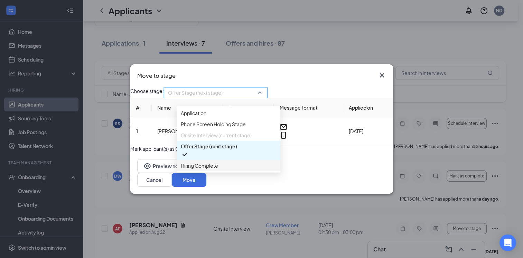
click at [244, 169] on span "Hiring Complete" at bounding box center [228, 166] width 95 height 8
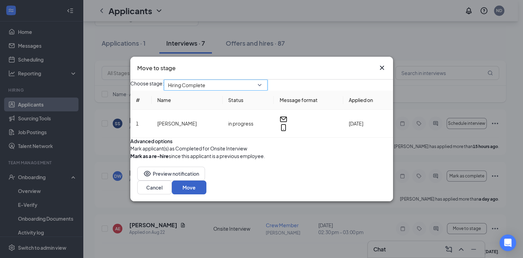
click at [206, 194] on button "Move" at bounding box center [189, 187] width 35 height 14
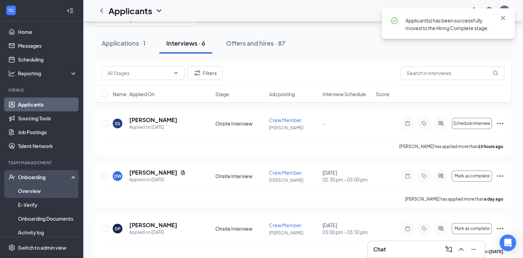
click at [32, 191] on link "Overview" at bounding box center [47, 191] width 59 height 14
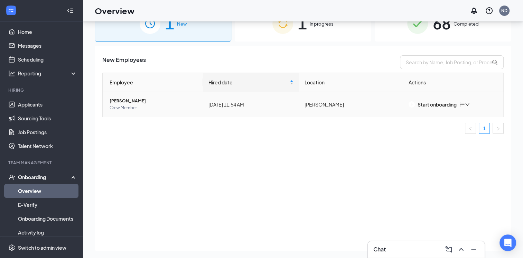
click at [134, 100] on span "[PERSON_NAME]" at bounding box center [154, 100] width 88 height 7
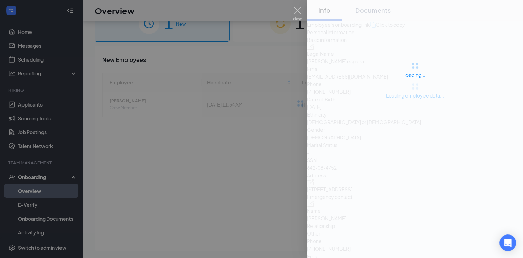
click at [447, 106] on div "loading... Info Documents Loading employee data... Employee's onboarding link C…" at bounding box center [261, 129] width 523 height 258
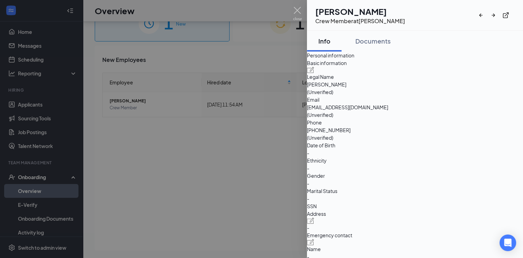
click at [195, 137] on div at bounding box center [261, 129] width 523 height 258
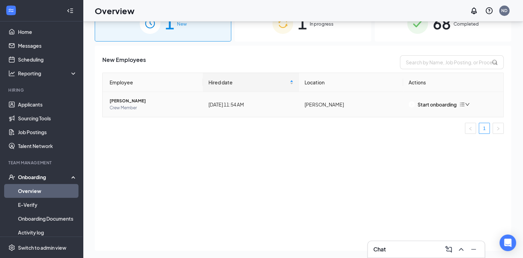
click at [445, 98] on td "Start onboarding" at bounding box center [453, 104] width 100 height 25
click at [434, 111] on td "Start onboarding" at bounding box center [453, 104] width 100 height 25
click at [440, 103] on div "Start onboarding" at bounding box center [432, 105] width 48 height 8
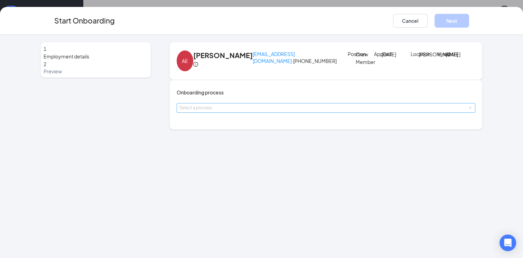
click at [238, 111] on div "Select a process" at bounding box center [324, 107] width 290 height 7
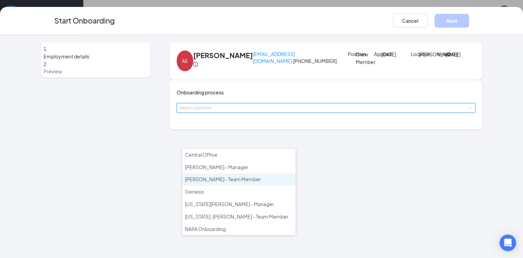
click at [234, 178] on span "[PERSON_NAME] - Team Member" at bounding box center [223, 179] width 76 height 6
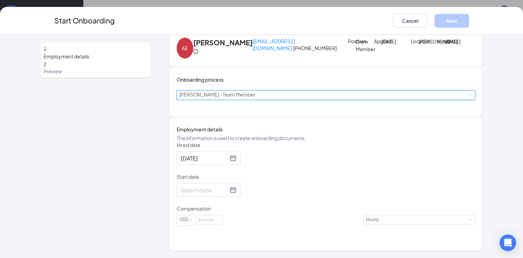
scroll to position [15, 0]
click at [207, 194] on input "Start date" at bounding box center [204, 190] width 47 height 9
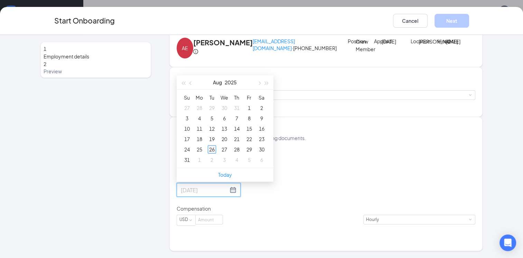
click at [216, 153] on div "26" at bounding box center [212, 149] width 8 height 8
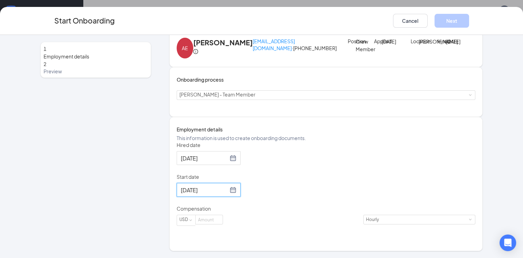
click at [238, 197] on div "[DATE]" at bounding box center [209, 190] width 64 height 14
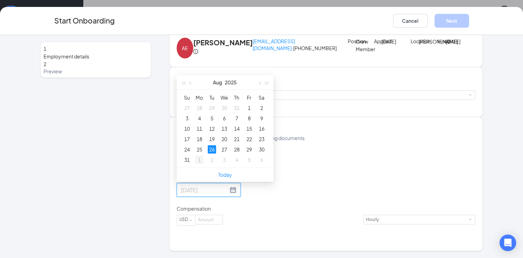
type input "[DATE]"
click at [203, 164] on div "1" at bounding box center [199, 159] width 8 height 8
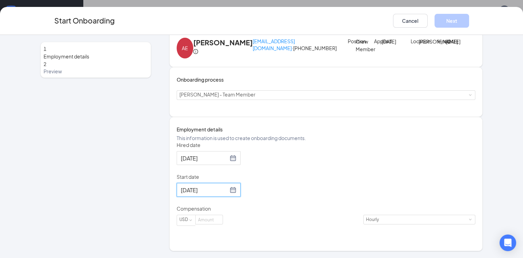
scroll to position [31, 0]
click at [222, 224] on input at bounding box center [209, 219] width 27 height 9
type input "13"
click at [461, 26] on button "Next" at bounding box center [451, 21] width 35 height 14
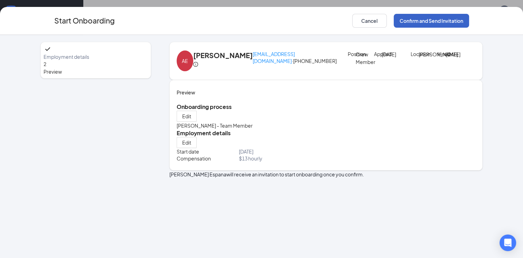
click at [419, 23] on button "Confirm and Send Invitation" at bounding box center [430, 21] width 75 height 14
